Goal: Task Accomplishment & Management: Manage account settings

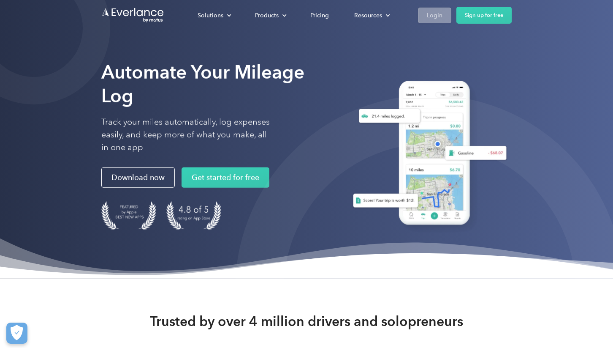
click at [430, 17] on div "Login" at bounding box center [435, 15] width 16 height 11
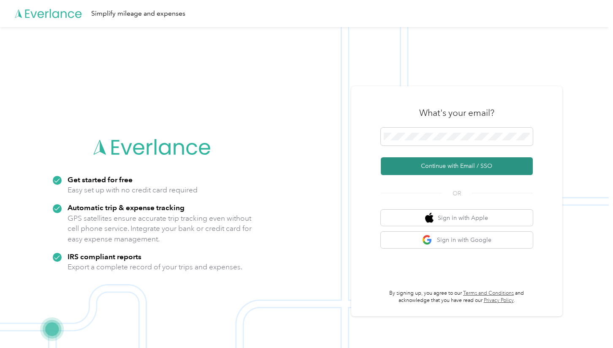
click at [444, 168] on button "Continue with Email / SSO" at bounding box center [457, 166] width 152 height 18
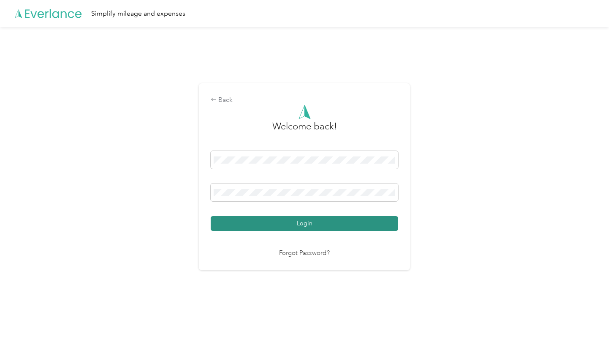
click at [311, 226] on button "Login" at bounding box center [305, 223] width 188 height 15
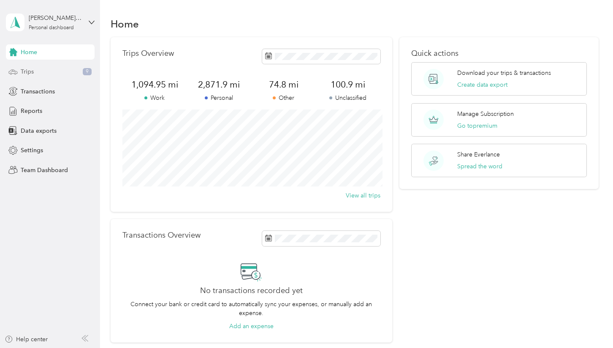
click at [31, 72] on span "Trips" at bounding box center [27, 71] width 13 height 9
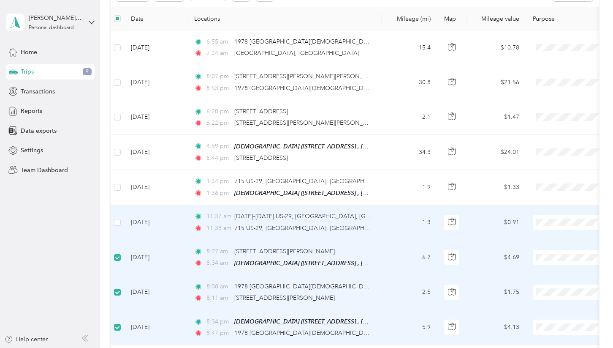
scroll to position [110, 0]
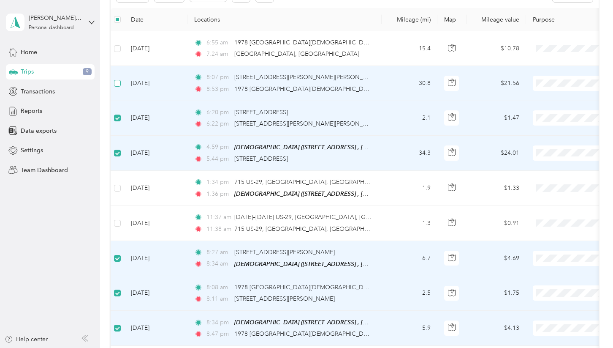
click at [117, 87] on label at bounding box center [117, 83] width 7 height 9
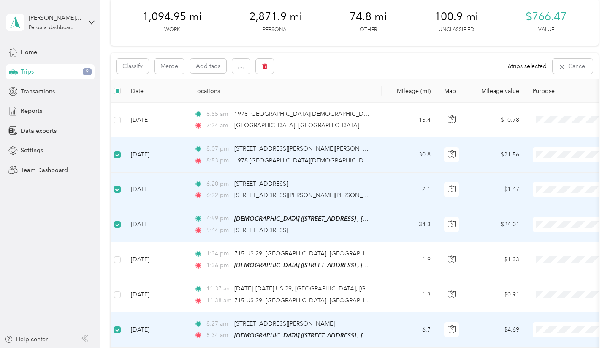
scroll to position [29, 0]
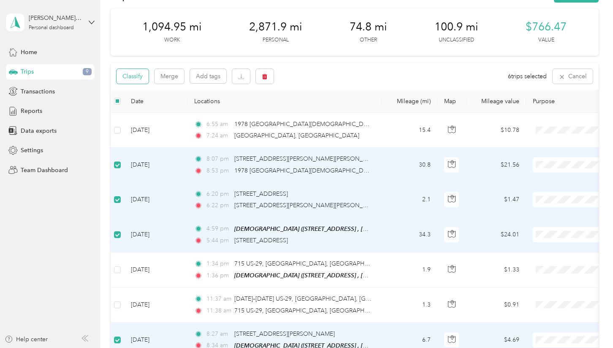
click at [132, 83] on button "Classify" at bounding box center [133, 76] width 32 height 15
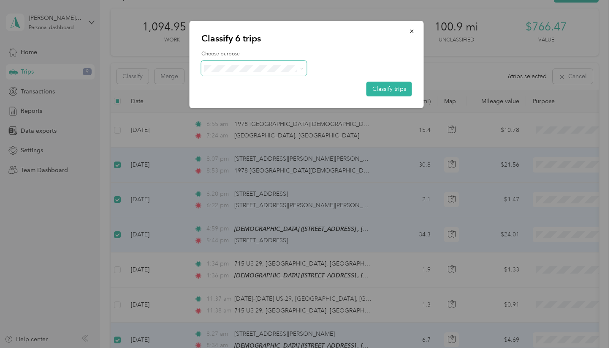
click at [245, 74] on span at bounding box center [254, 68] width 106 height 15
click at [225, 97] on span "Personal" at bounding box center [287, 98] width 131 height 9
click at [398, 87] on button "Classify trips" at bounding box center [390, 89] width 46 height 15
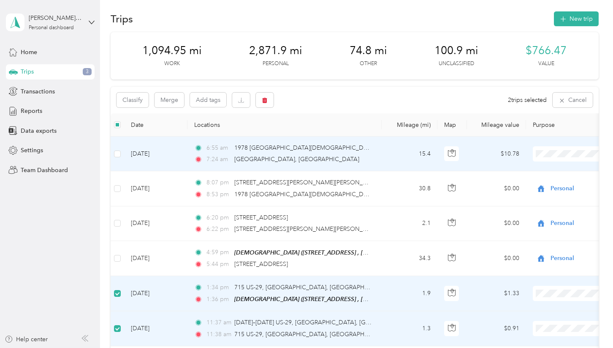
scroll to position [0, 0]
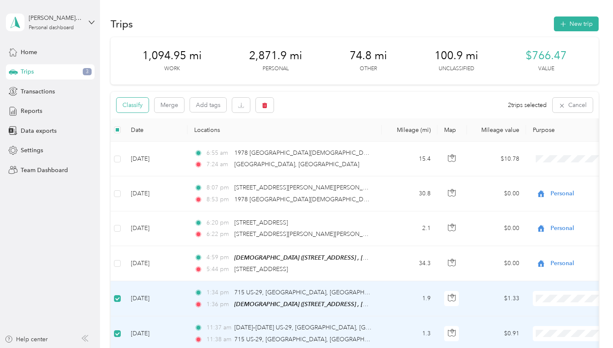
click at [136, 107] on button "Classify" at bounding box center [133, 105] width 32 height 15
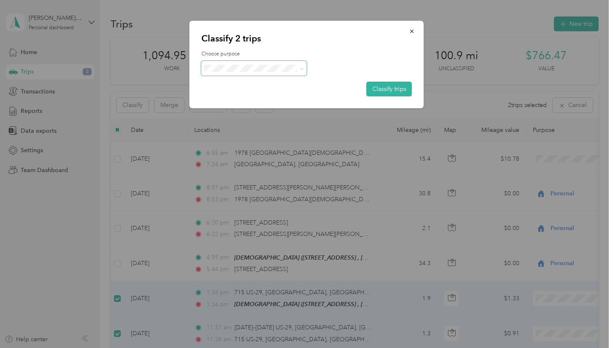
click at [267, 61] on span at bounding box center [254, 68] width 106 height 15
click at [236, 157] on span "[DEMOGRAPHIC_DATA]" at bounding box center [287, 157] width 131 height 9
click at [390, 90] on button "Classify trips" at bounding box center [390, 89] width 46 height 15
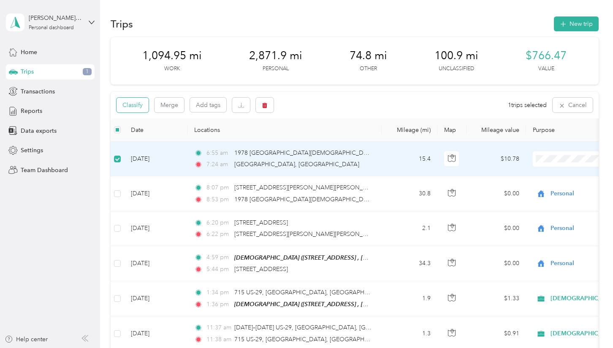
click at [132, 108] on button "Classify" at bounding box center [133, 105] width 32 height 15
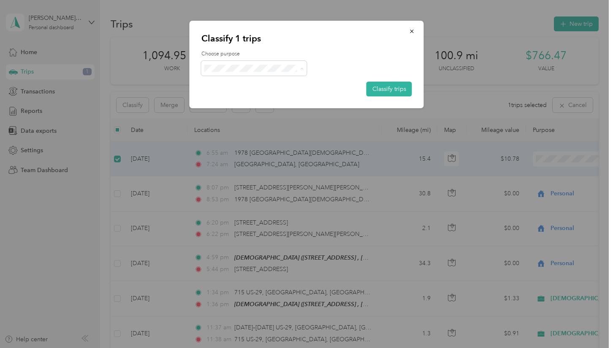
click at [249, 129] on li "[GEOGRAPHIC_DATA][DEMOGRAPHIC_DATA]" at bounding box center [280, 128] width 158 height 15
click at [380, 85] on button "Classify trips" at bounding box center [390, 89] width 46 height 15
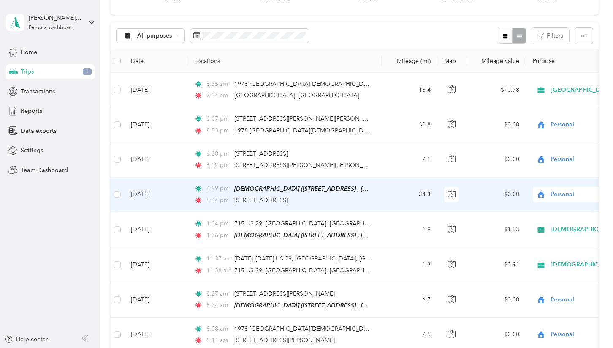
scroll to position [74, 0]
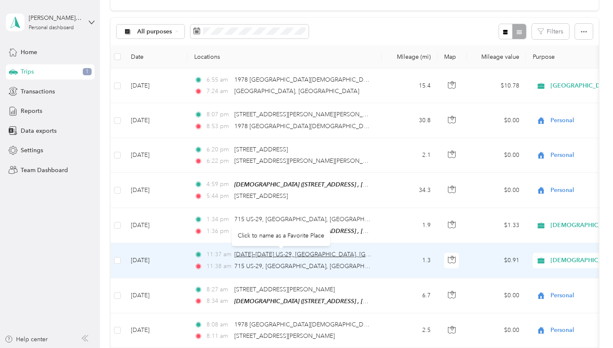
click at [326, 256] on span "[DATE]–[DATE] US-29, [GEOGRAPHIC_DATA], [GEOGRAPHIC_DATA]" at bounding box center [327, 253] width 186 height 7
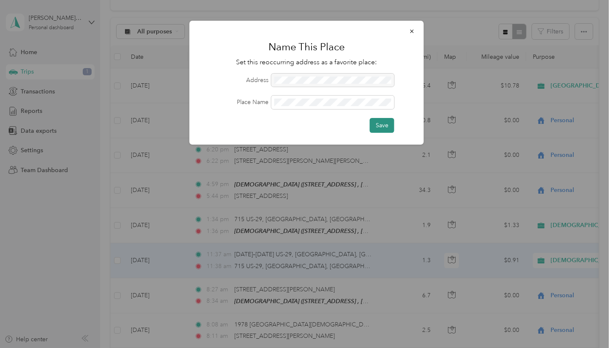
click at [384, 126] on button "Save" at bounding box center [382, 125] width 24 height 15
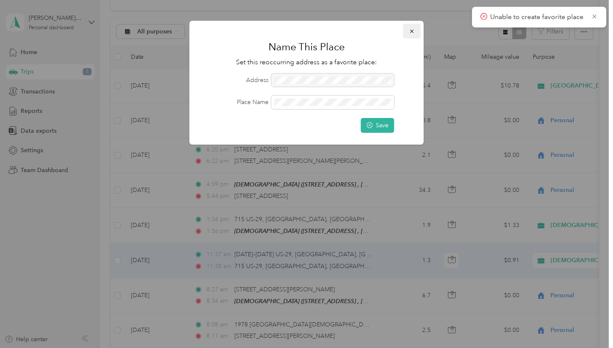
click at [411, 31] on icon "button" at bounding box center [412, 31] width 6 height 6
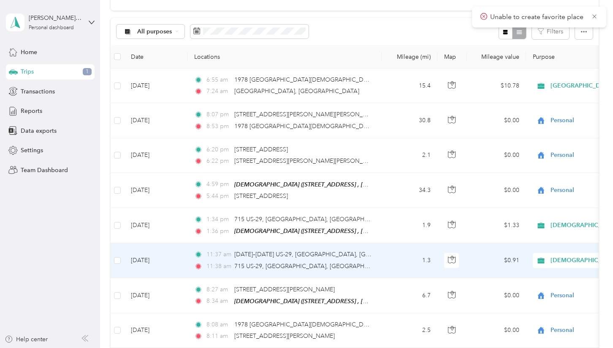
click at [479, 261] on td "$0.91" at bounding box center [496, 260] width 59 height 35
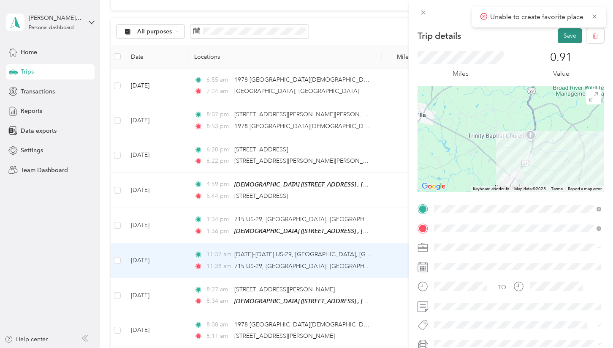
click at [571, 35] on button "Save" at bounding box center [570, 35] width 24 height 15
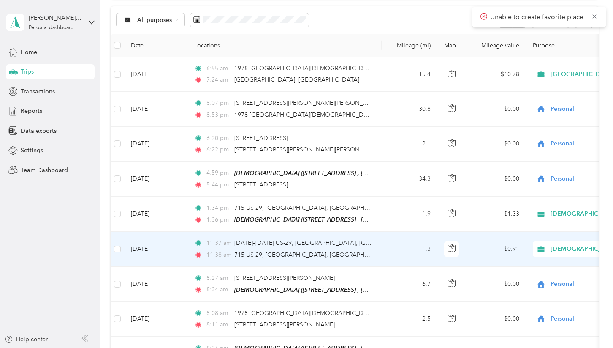
scroll to position [86, 0]
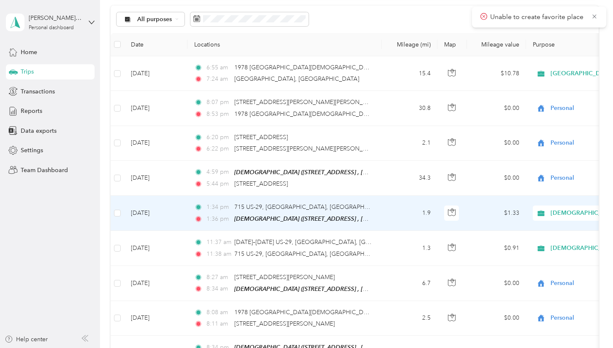
click at [399, 209] on td "1.9" at bounding box center [410, 213] width 56 height 35
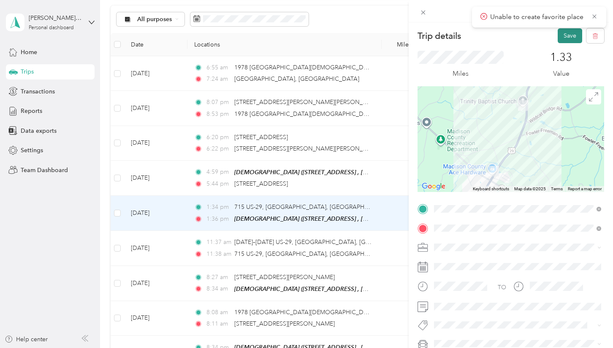
click at [572, 41] on button "Save" at bounding box center [570, 35] width 24 height 15
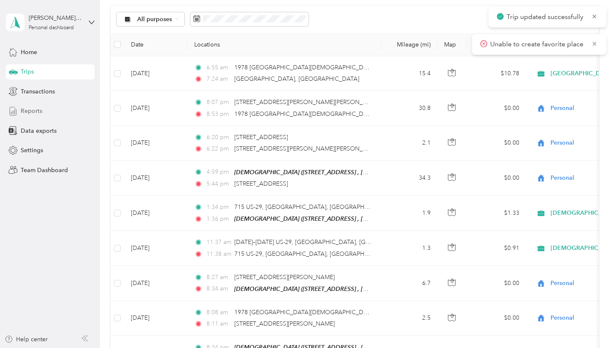
click at [41, 110] on span "Reports" at bounding box center [32, 110] width 22 height 9
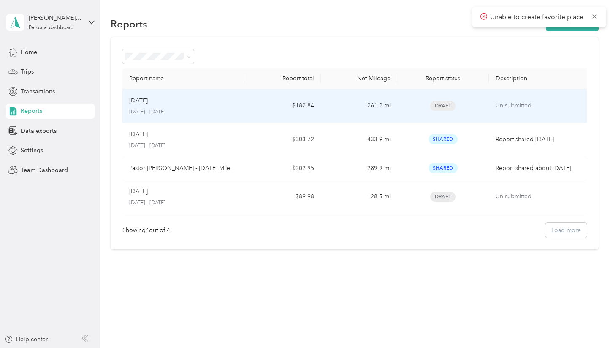
click at [242, 103] on td "Aug [DATE] - [DATE]" at bounding box center [183, 106] width 122 height 34
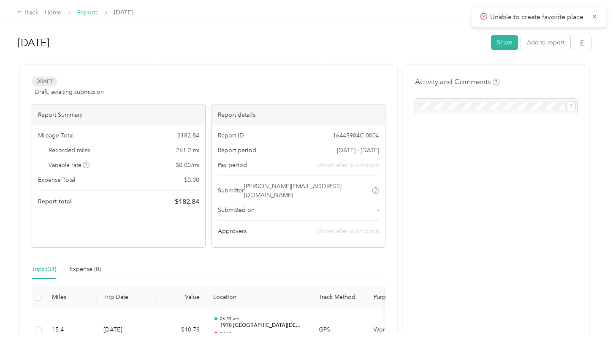
click at [90, 13] on link "Reports" at bounding box center [87, 12] width 21 height 7
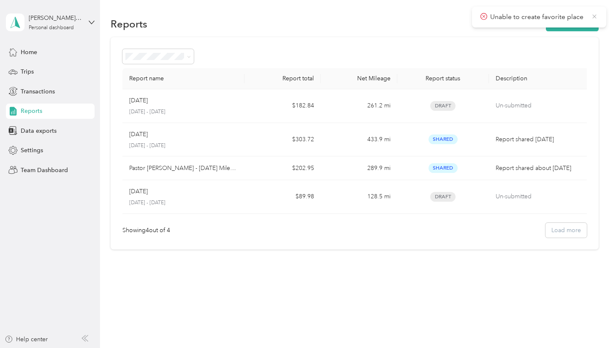
click at [595, 15] on icon at bounding box center [594, 17] width 7 height 8
click at [572, 21] on button "New Report" at bounding box center [572, 23] width 53 height 15
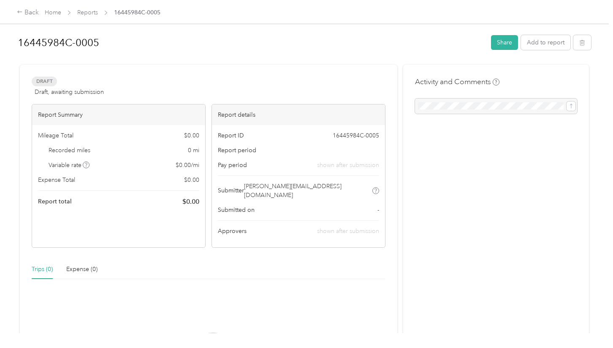
click at [87, 200] on div "Report total $ 0.00" at bounding box center [118, 201] width 161 height 10
click at [465, 102] on div at bounding box center [496, 105] width 162 height 15
click at [92, 14] on link "Reports" at bounding box center [87, 12] width 21 height 7
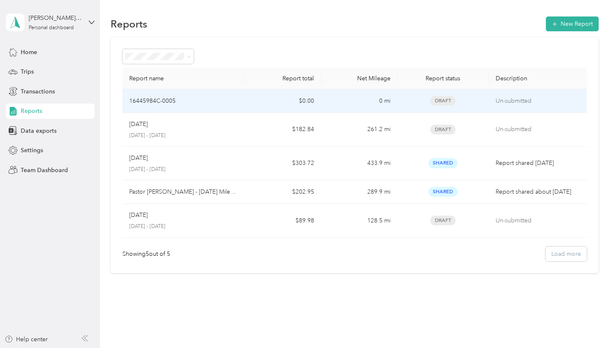
click at [200, 96] on div "16445984C-0005" at bounding box center [183, 100] width 109 height 9
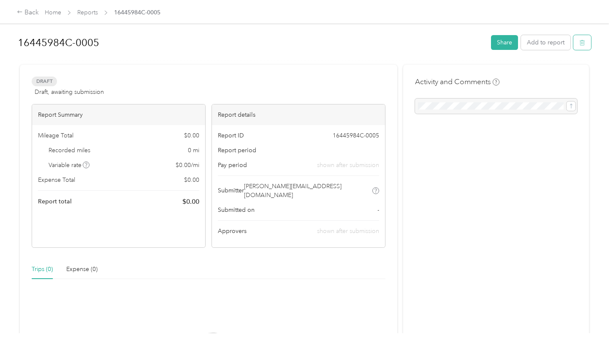
click at [583, 43] on button "button" at bounding box center [583, 42] width 18 height 15
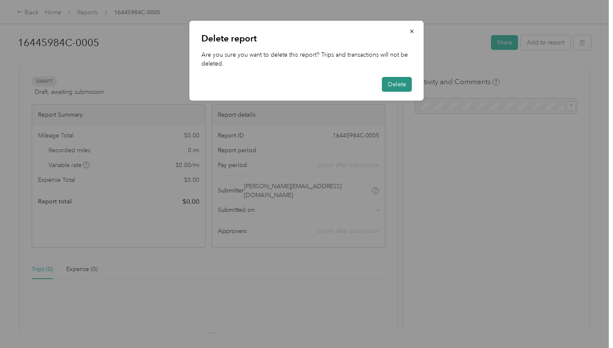
click at [394, 82] on button "Delete" at bounding box center [397, 84] width 30 height 15
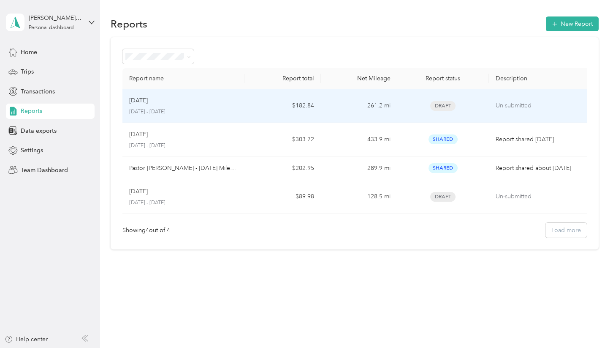
click at [241, 108] on td "Aug [DATE] - [DATE]" at bounding box center [183, 106] width 122 height 34
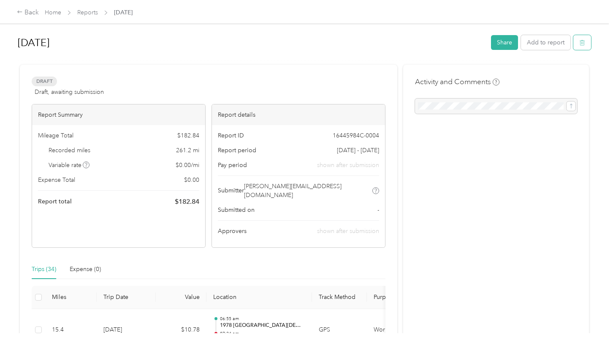
click at [585, 45] on icon "button" at bounding box center [583, 43] width 6 height 6
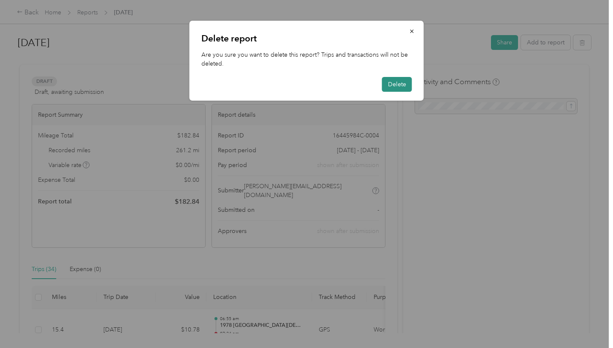
click at [400, 83] on button "Delete" at bounding box center [397, 84] width 30 height 15
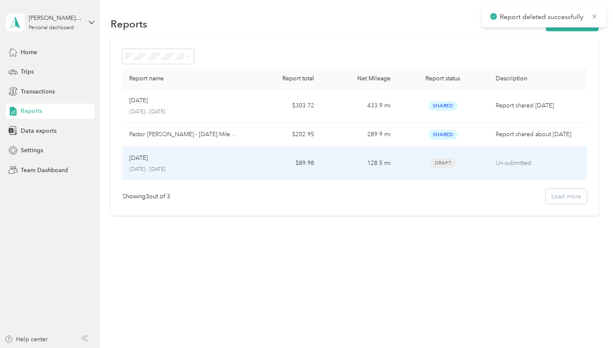
click at [215, 173] on p "[DATE] - [DATE]" at bounding box center [183, 170] width 109 height 8
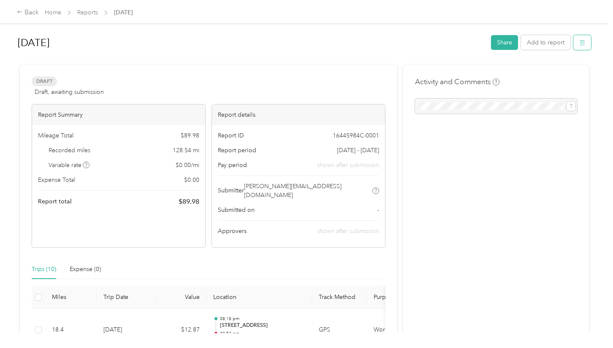
click at [583, 43] on button "button" at bounding box center [583, 42] width 18 height 15
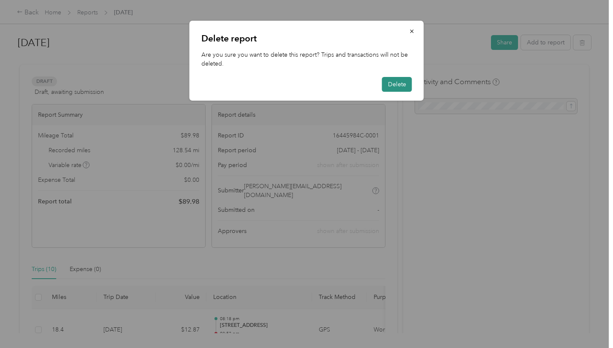
click at [403, 87] on button "Delete" at bounding box center [397, 84] width 30 height 15
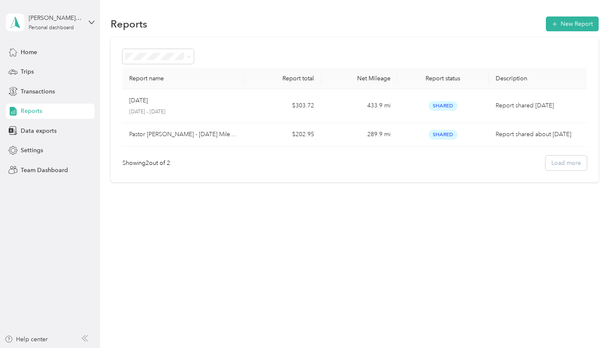
click at [298, 49] on div at bounding box center [354, 56] width 465 height 15
click at [558, 21] on span "button" at bounding box center [555, 23] width 6 height 7
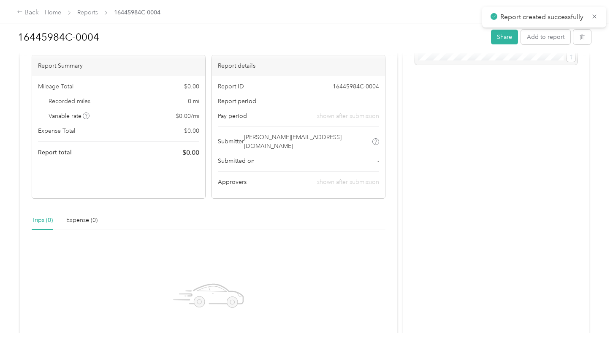
scroll to position [144, 0]
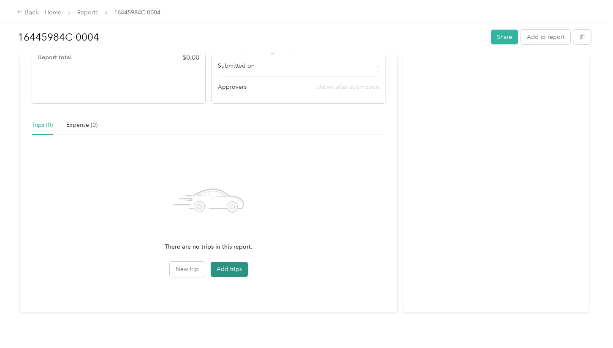
click at [225, 261] on button "Add trips" at bounding box center [229, 268] width 37 height 15
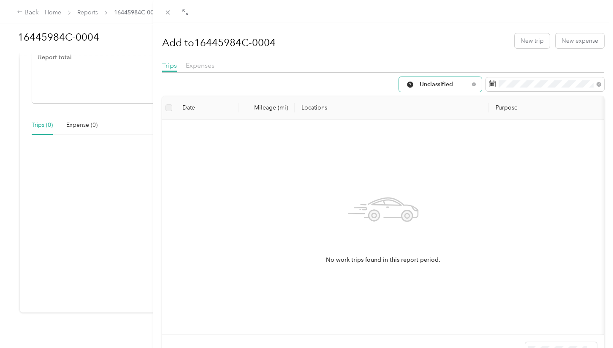
click at [456, 82] on span "Unclassified" at bounding box center [444, 85] width 49 height 6
click at [437, 204] on span "[DEMOGRAPHIC_DATA]" at bounding box center [485, 200] width 131 height 9
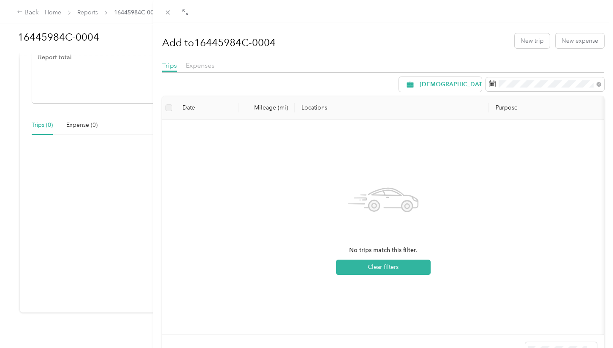
click at [541, 235] on div "No trips match this filter. Clear filters" at bounding box center [383, 226] width 429 height 201
click at [569, 79] on span at bounding box center [545, 84] width 118 height 14
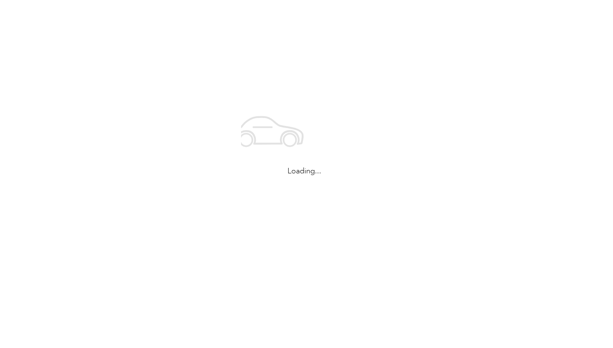
click at [56, 41] on div "Loading..." at bounding box center [304, 139] width 609 height 278
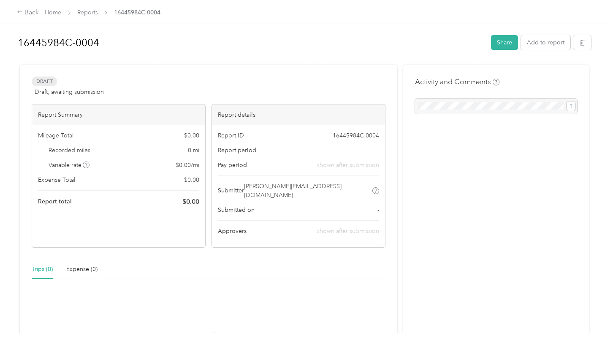
scroll to position [3, 0]
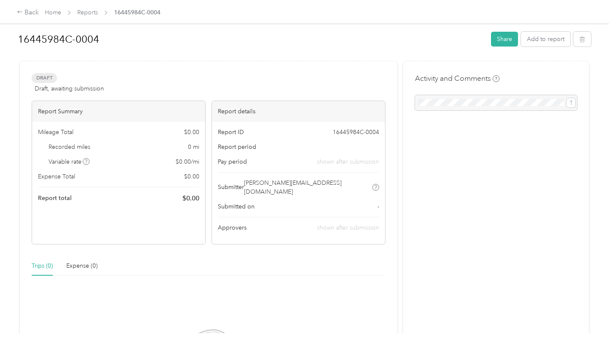
click at [52, 38] on h1 "16445984C-0004" at bounding box center [252, 39] width 468 height 20
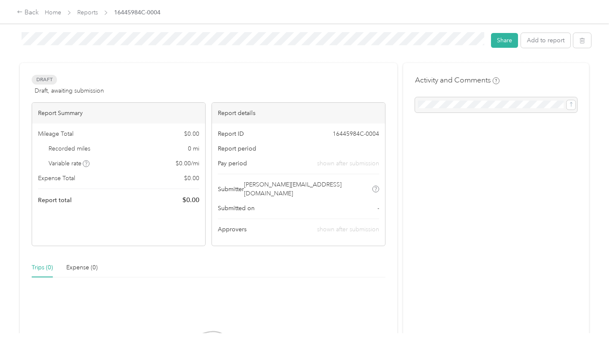
click at [405, 87] on div "Draft Draft, awaiting submission View activity & comments Report Summary Mileag…" at bounding box center [304, 259] width 569 height 392
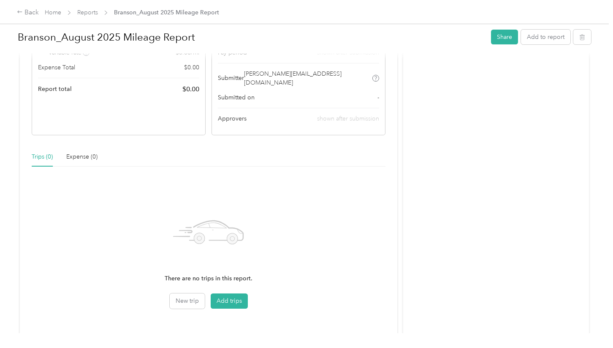
scroll to position [144, 0]
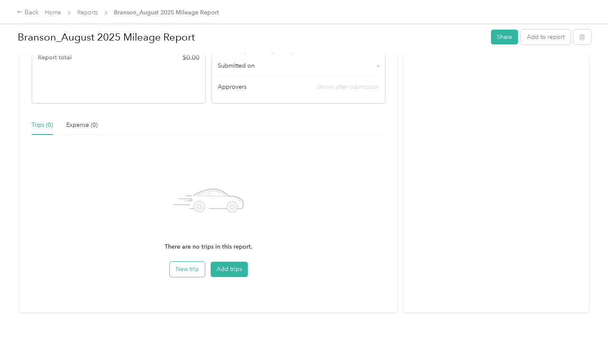
click at [188, 261] on button "New trip" at bounding box center [187, 268] width 35 height 15
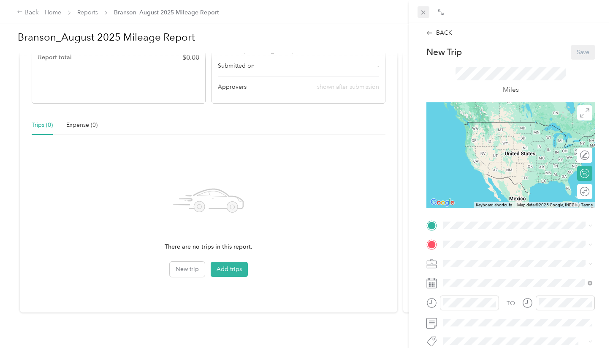
click at [424, 10] on icon at bounding box center [423, 12] width 7 height 7
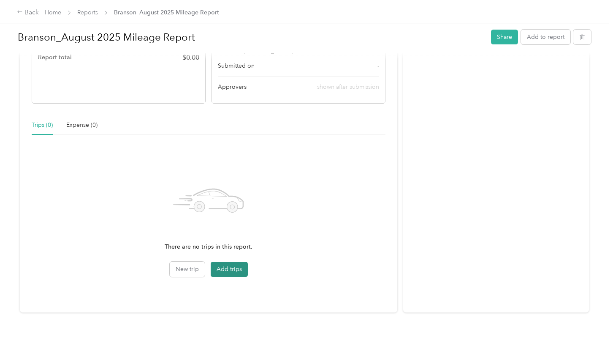
click at [232, 262] on button "Add trips" at bounding box center [229, 268] width 37 height 15
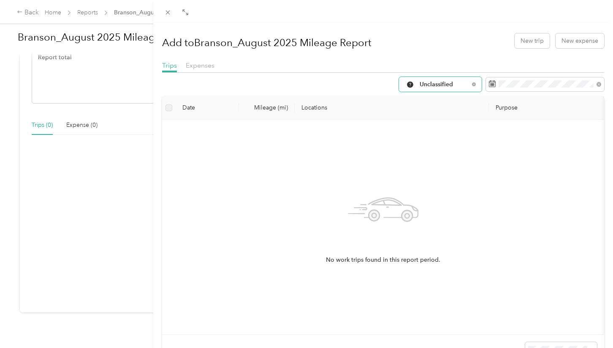
click at [441, 85] on span "Unclassified" at bounding box center [444, 85] width 49 height 6
click at [442, 204] on li "[DEMOGRAPHIC_DATA]" at bounding box center [478, 203] width 158 height 15
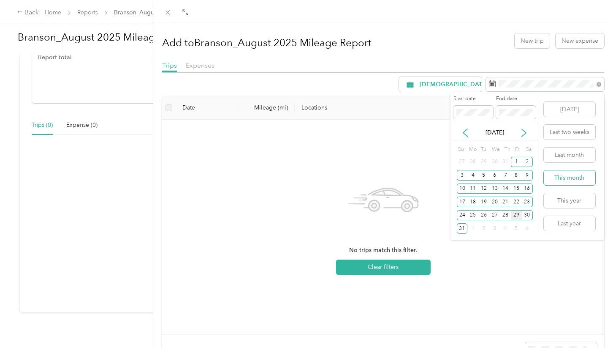
click at [575, 182] on button "This month" at bounding box center [570, 177] width 52 height 15
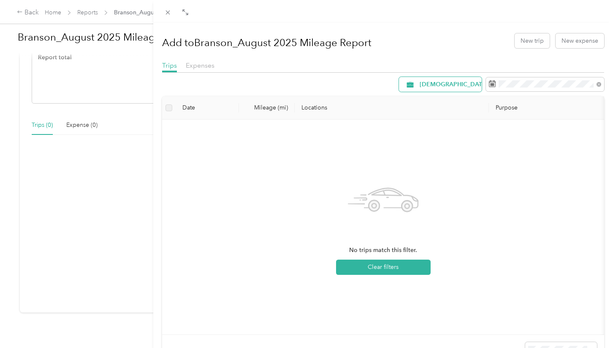
click at [439, 87] on span "[DEMOGRAPHIC_DATA]" at bounding box center [454, 85] width 68 height 6
click at [434, 101] on li "All Purposes" at bounding box center [478, 100] width 158 height 15
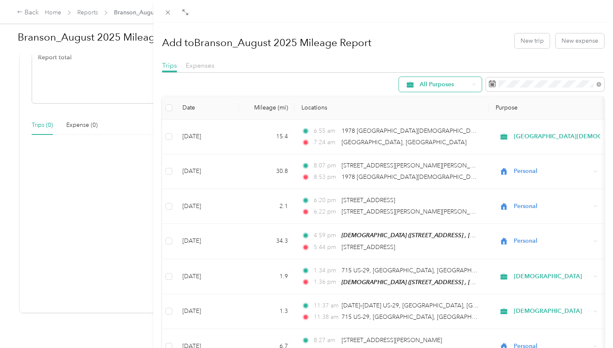
click at [462, 87] on span "All Purposes" at bounding box center [437, 84] width 65 height 7
click at [423, 201] on span "[DEMOGRAPHIC_DATA]" at bounding box center [485, 202] width 131 height 9
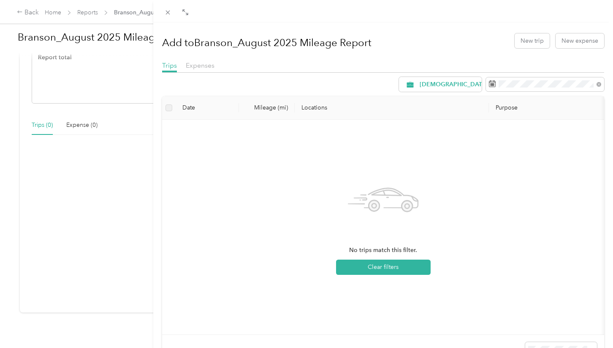
click at [19, 11] on div "Add to Branson_August 2025 Mileage Report New trip New expense Trips Expenses T…" at bounding box center [306, 174] width 613 height 348
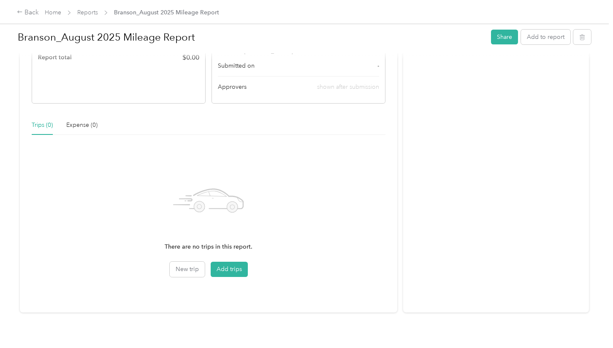
click at [19, 11] on icon at bounding box center [20, 12] width 6 height 6
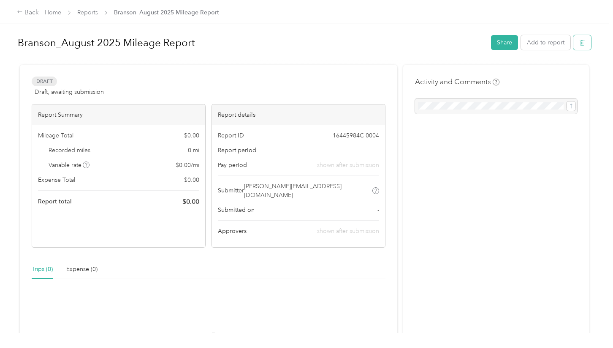
click at [584, 41] on icon "button" at bounding box center [583, 43] width 6 height 6
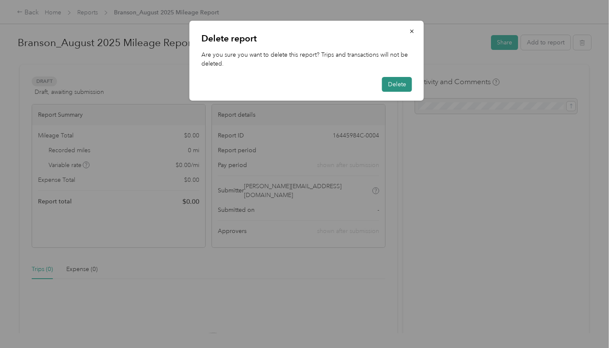
click at [395, 83] on button "Delete" at bounding box center [397, 84] width 30 height 15
